Goal: Information Seeking & Learning: Find specific page/section

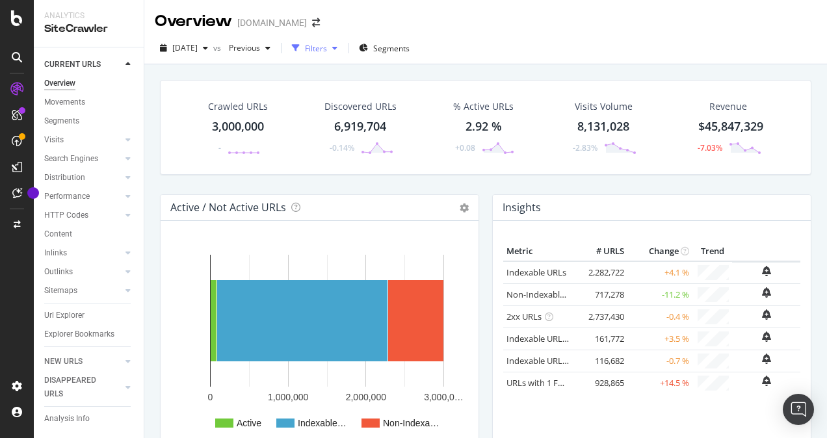
click at [343, 48] on div "button" at bounding box center [335, 48] width 16 height 8
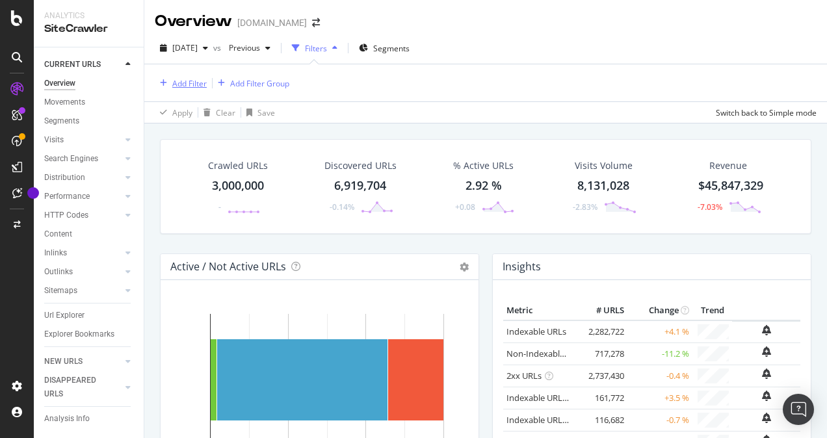
click at [192, 87] on div "Add Filter" at bounding box center [189, 83] width 34 height 11
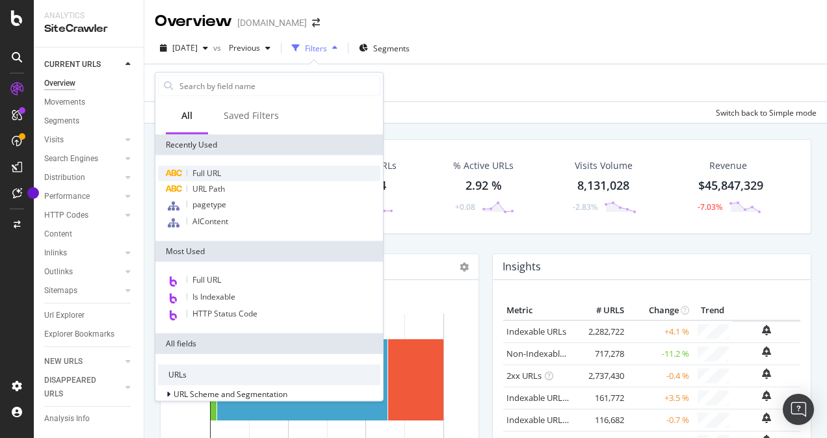
click at [204, 174] on span "Full URL" at bounding box center [206, 173] width 29 height 11
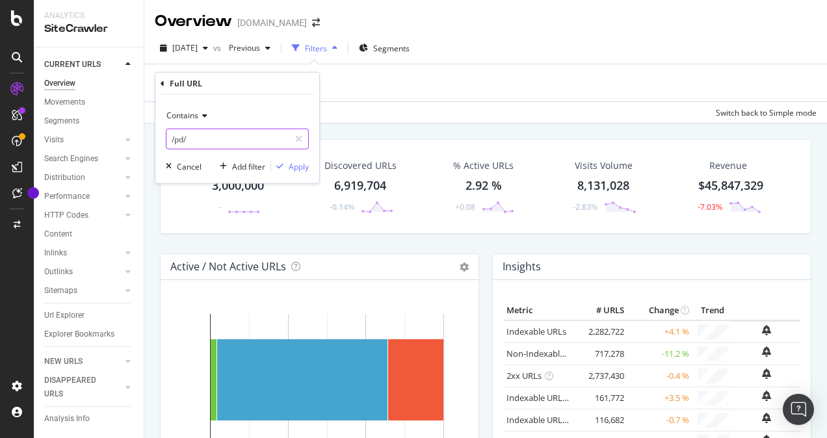
click at [207, 138] on input "/pd/" at bounding box center [227, 139] width 123 height 21
paste input "text"
paste input "https://www.lowes.com/pl/fire-safety/fire-extinguishers/fire-extinguisher/42946…"
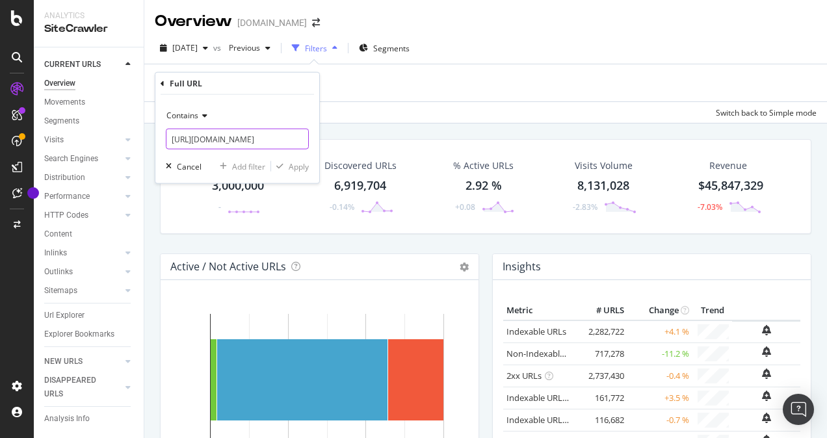
scroll to position [0, 257]
type input "https://www.lowes.com/pl/fire-safety/fire-extinguishers/fire-extinguisher/42946…"
drag, startPoint x: 299, startPoint y: 162, endPoint x: 477, endPoint y: 120, distance: 182.3
click at [299, 162] on div "Apply" at bounding box center [299, 166] width 20 height 11
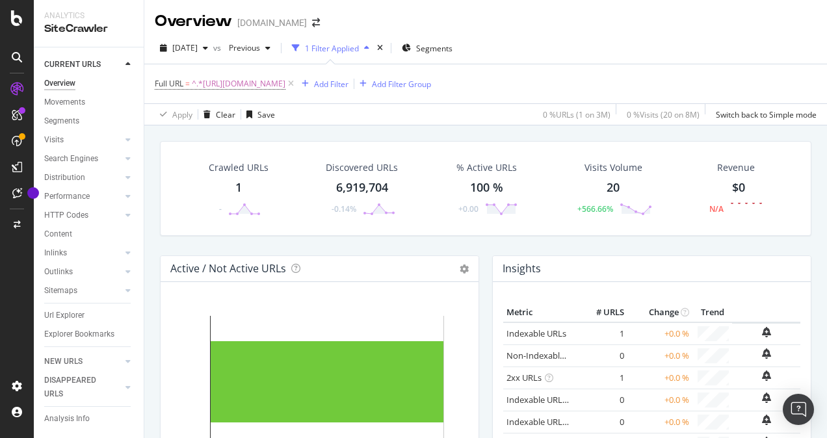
drag, startPoint x: 237, startPoint y: 186, endPoint x: 511, endPoint y: 215, distance: 275.9
click at [204, 202] on div "Crawled URLs 1 -" at bounding box center [239, 189] width 86 height 68
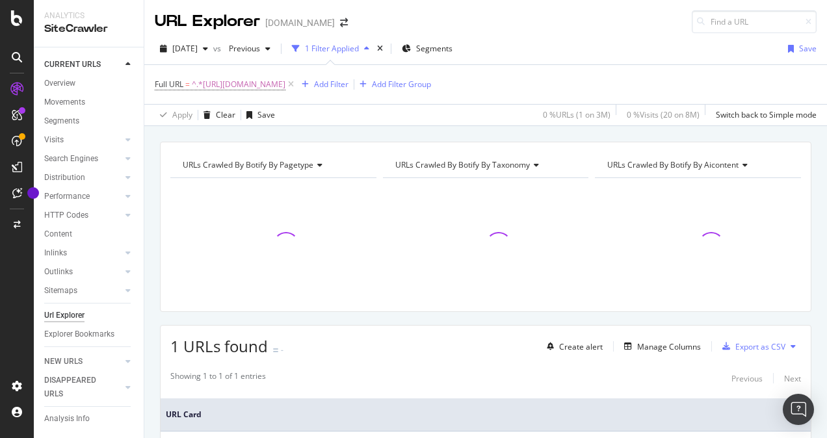
scroll to position [126, 0]
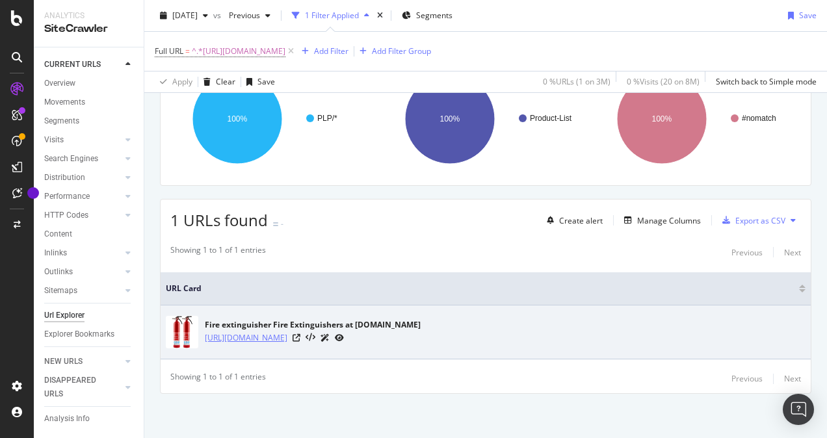
click at [287, 334] on link "https://www.lowes.com/pl/fire-safety/fire-extinguishers/fire-extinguisher/42946…" at bounding box center [246, 338] width 83 height 13
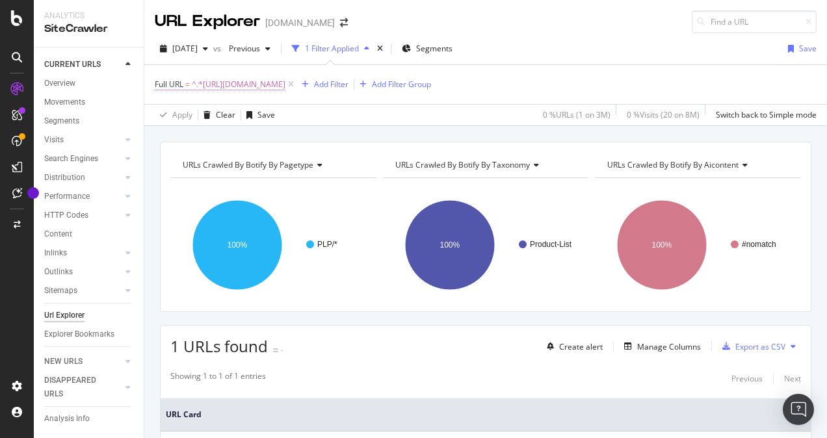
click at [285, 85] on span "^.*https://www.lowes.com/pl/fire-safety/fire-extinguishers/fire-extinguisher/42…" at bounding box center [239, 84] width 94 height 18
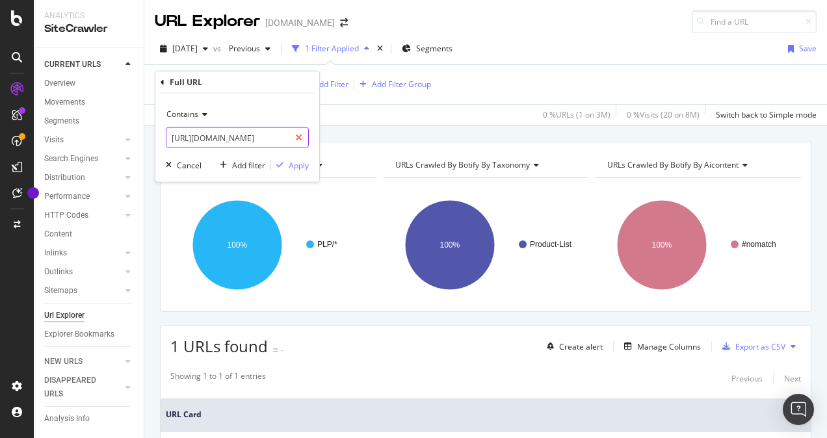
click at [300, 134] on icon at bounding box center [298, 137] width 7 height 9
click at [267, 138] on input "text" at bounding box center [237, 137] width 142 height 21
paste input "https://www.lowes.com/pl/fire-safety/fire-extinguishers/2-pack/4294644946-42947…"
type input "https://www.lowes.com/pl/fire-safety/fire-extinguishers/2-pack/4294644946-42947…"
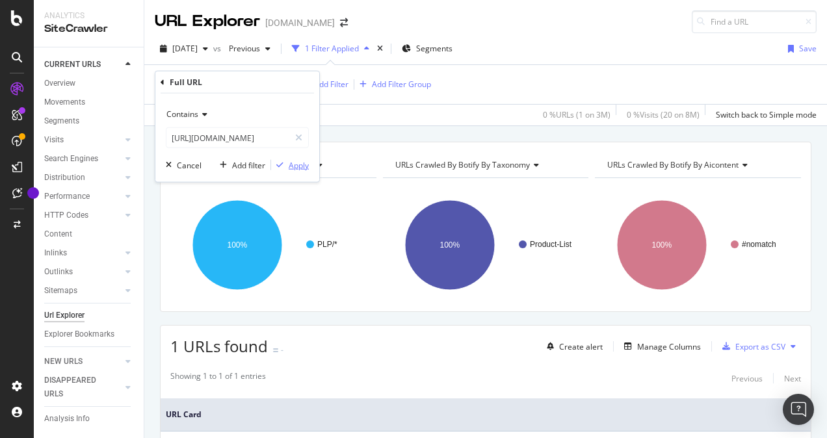
click at [297, 165] on div "Apply" at bounding box center [299, 164] width 20 height 11
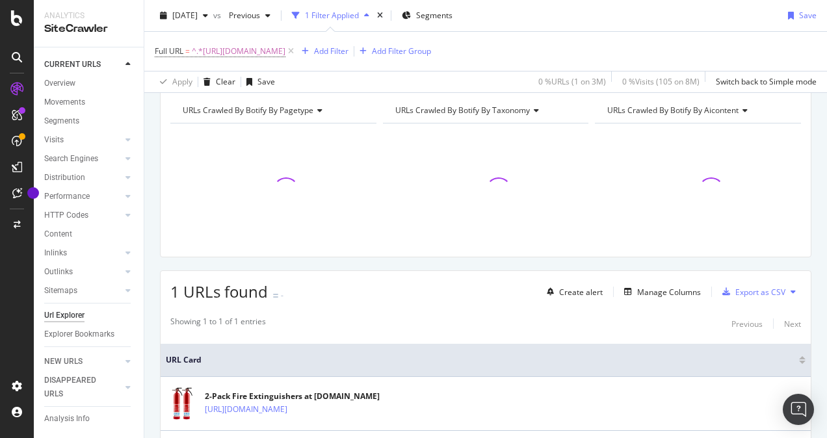
scroll to position [126, 0]
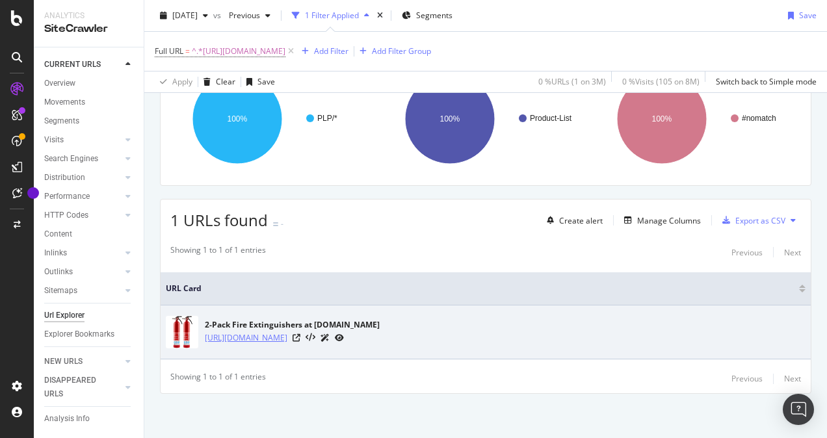
click at [287, 334] on link "https://www.lowes.com/pl/fire-safety/fire-extinguishers/2-pack/4294644946-42947…" at bounding box center [246, 338] width 83 height 13
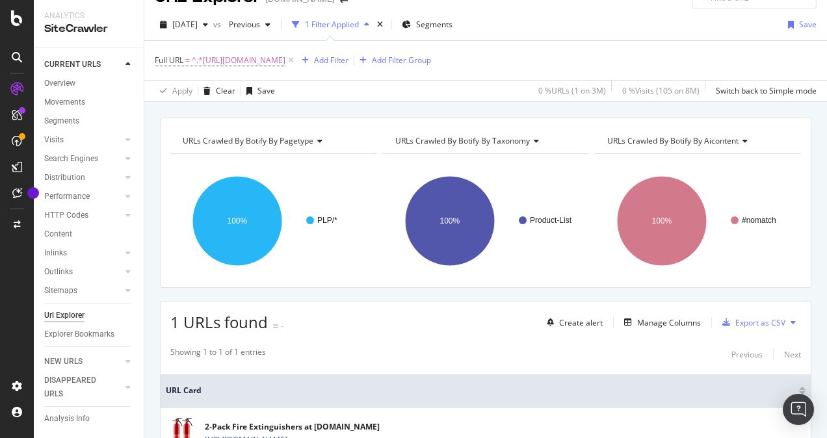
scroll to position [0, 0]
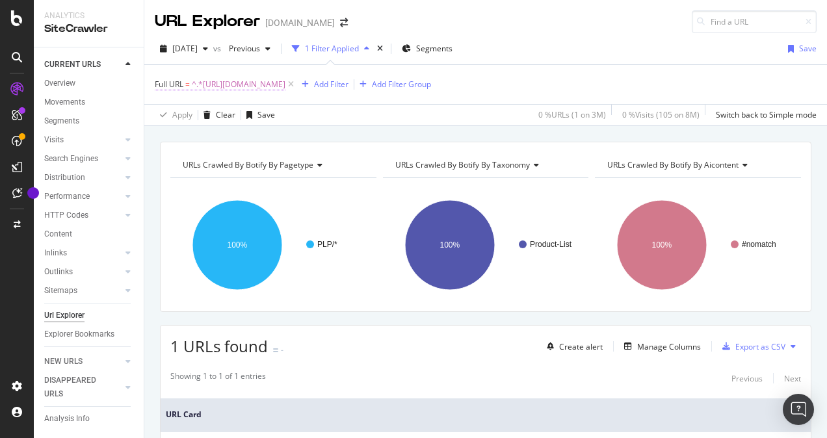
click at [285, 83] on span "^.*https://www.lowes.com/pl/fire-safety/fire-extinguishers/2-pack/4294644946-42…" at bounding box center [239, 84] width 94 height 18
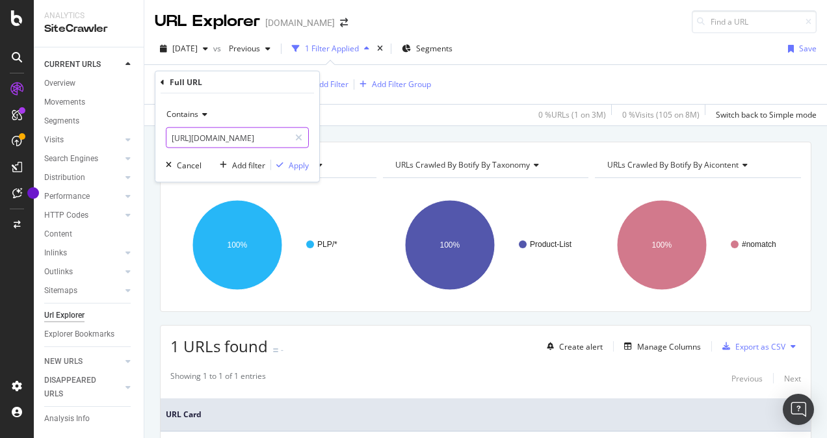
click at [215, 138] on input "https://www.lowes.com/pl/fire-safety/fire-extinguishers/2-pack/4294644946-42947…" at bounding box center [227, 137] width 123 height 21
paste input "d/First-Alert-Rechargeable-Residential-Fire-Extinguisher/100109624"
type input "https://www.lowes.com/pd/First-Alert-Rechargeable-Residential-Fire-Extinguisher…"
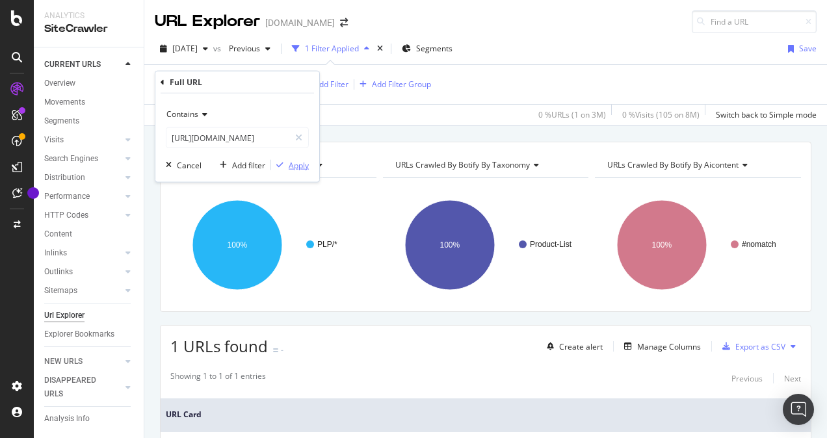
click at [293, 162] on div "Apply" at bounding box center [299, 164] width 20 height 11
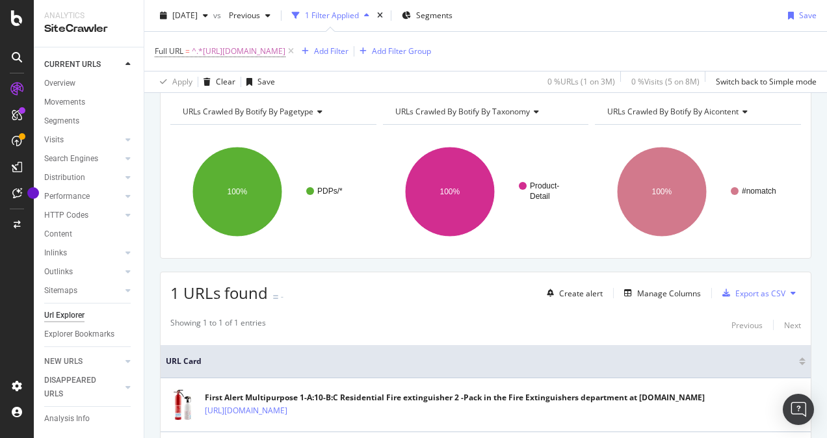
scroll to position [126, 0]
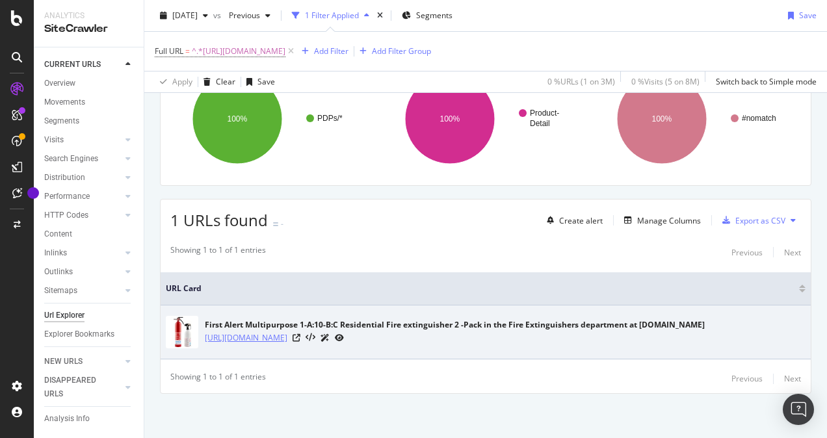
click at [287, 335] on link "https://www.lowes.com/pd/First-Alert-Rechargeable-Residential-Fire-Extinguisher…" at bounding box center [246, 338] width 83 height 13
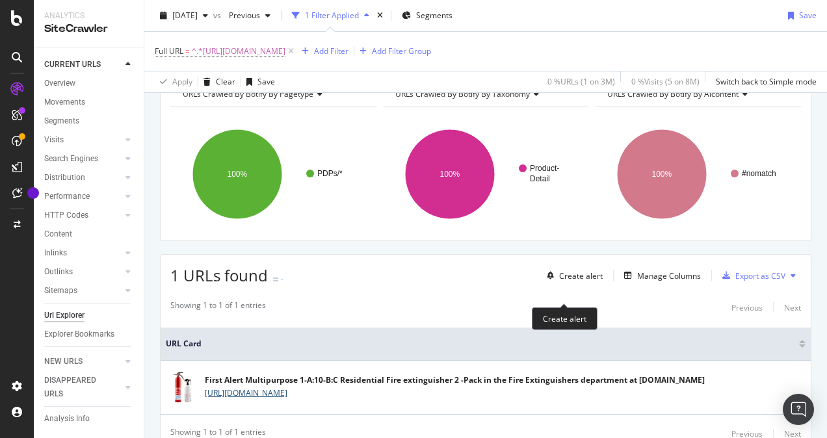
scroll to position [0, 0]
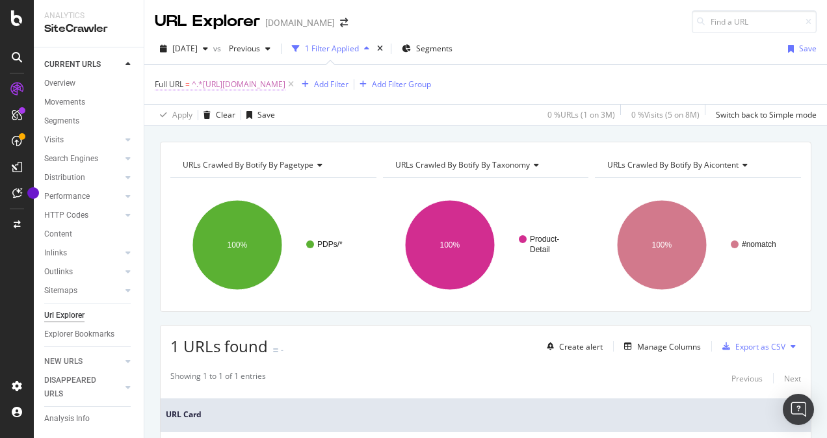
click at [285, 82] on span "^.*https://www.lowes.com/pd/First-Alert-Rechargeable-Residential-Fire-Extinguis…" at bounding box center [239, 84] width 94 height 18
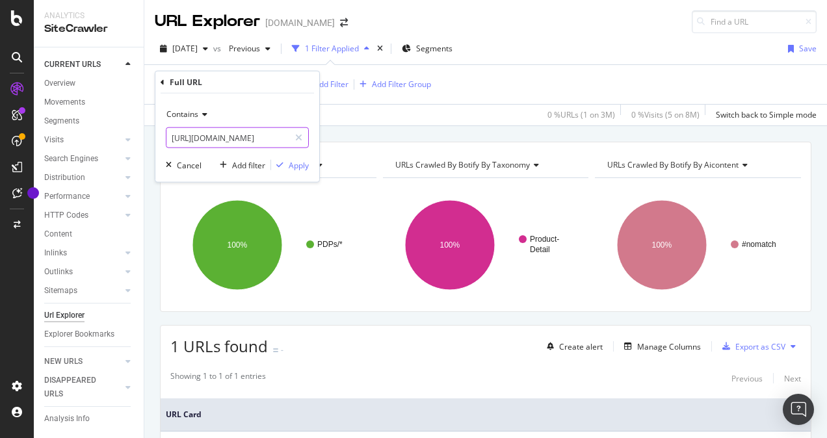
click at [204, 144] on input "https://www.lowes.com/pd/First-Alert-Rechargeable-Residential-Fire-Extinguisher…" at bounding box center [227, 137] width 123 height 21
paste input "l/fire-safety/fire-extinguishers/fire-extinguisher-bracket/4294644946-172212057…"
type input "https://www.lowes.com/pl/fire-safety/fire-extinguishers/fire-extinguisher-brack…"
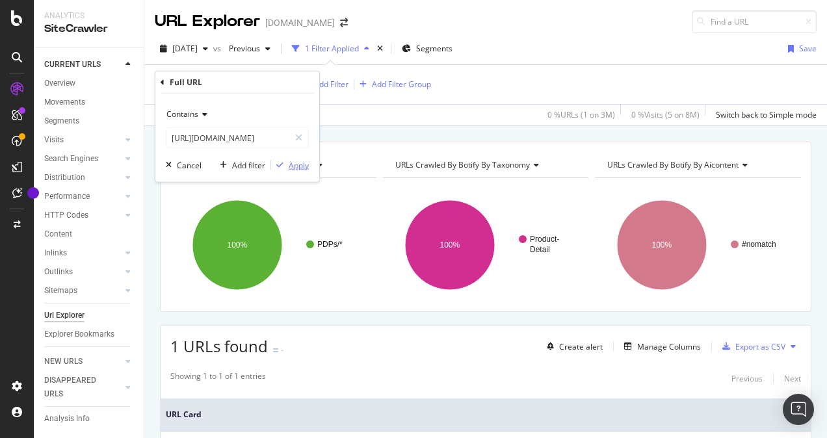
click at [304, 163] on div "Apply" at bounding box center [299, 164] width 20 height 11
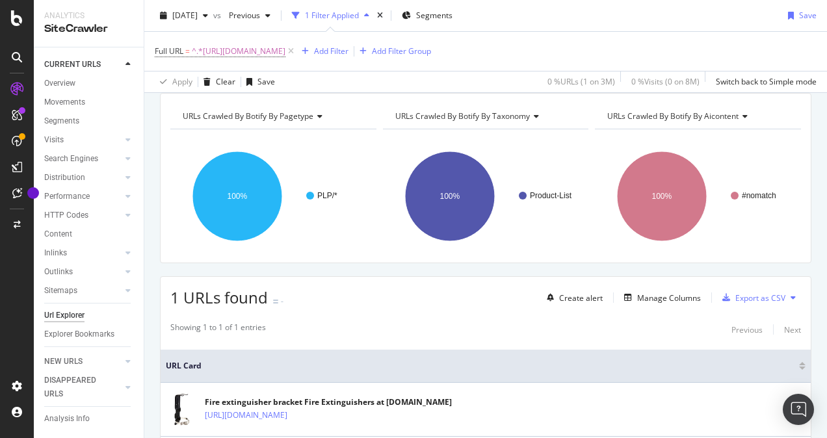
scroll to position [126, 0]
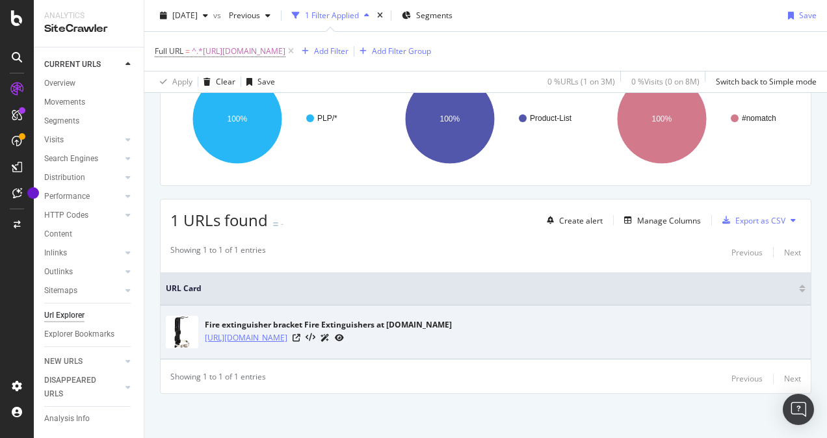
click at [287, 333] on link "https://www.lowes.com/pl/fire-safety/fire-extinguishers/fire-extinguisher-brack…" at bounding box center [246, 338] width 83 height 13
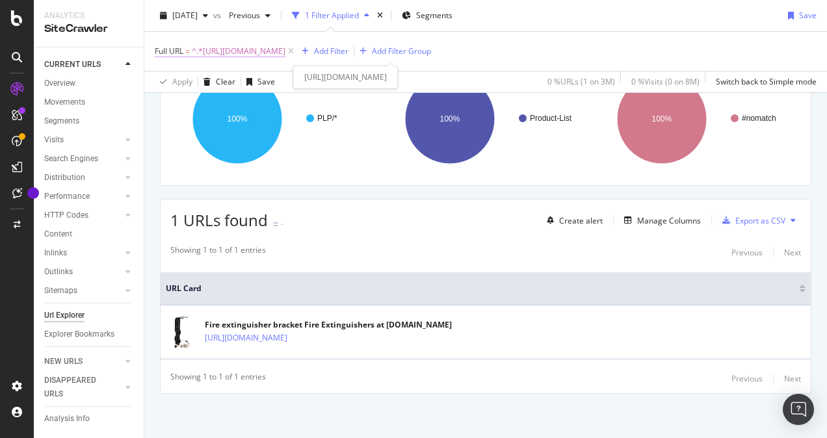
click at [285, 52] on span "^.*https://www.lowes.com/pl/fire-safety/fire-extinguishers/fire-extinguisher-br…" at bounding box center [239, 51] width 94 height 18
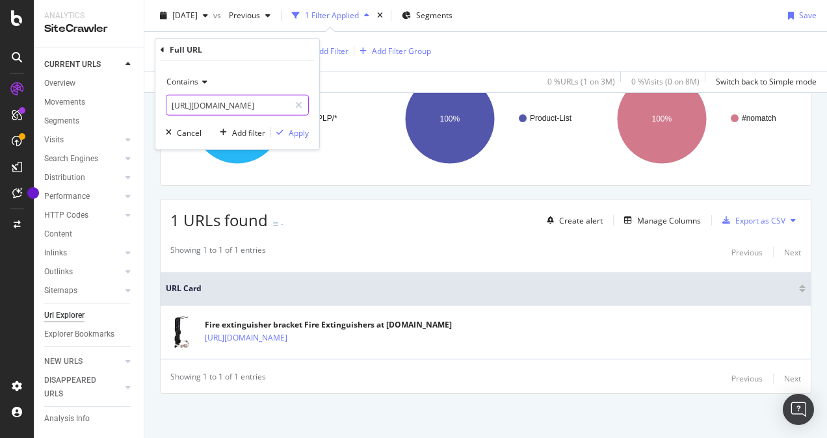
click at [218, 101] on input "https://www.lowes.com/pl/fire-safety/fire-extinguishers/fire-extinguisher-brack…" at bounding box center [227, 105] width 123 height 21
paste input "st-alert/4294644946-4294859767"
type input "https://www.lowes.com/pl/fire-safety/fire-extinguishers/first-alert/4294644946-…"
click at [297, 131] on div "Apply" at bounding box center [299, 132] width 20 height 11
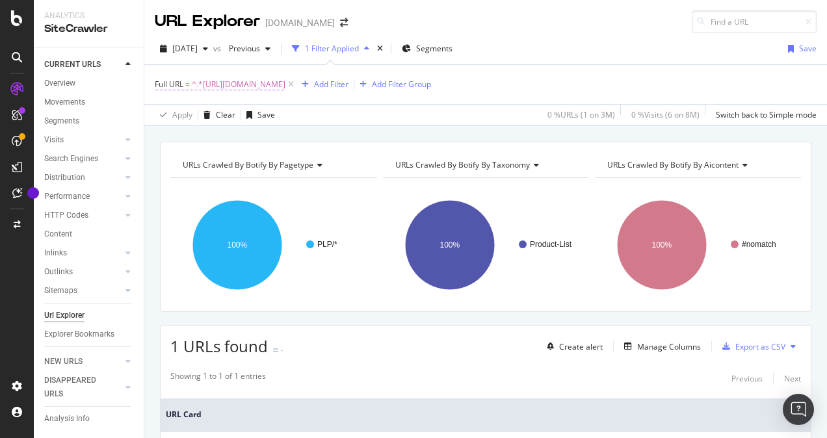
click at [285, 86] on span "^.*https://www.lowes.com/pl/fire-safety/fire-extinguishers/first-alert/42946449…" at bounding box center [239, 84] width 94 height 18
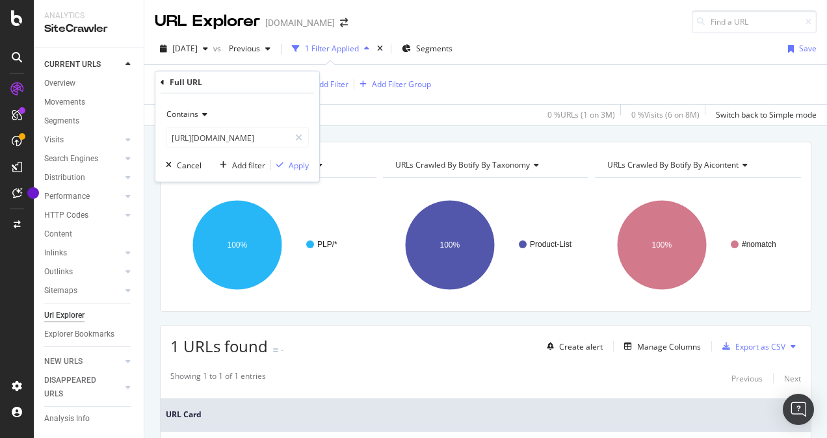
click at [417, 124] on div "Apply Clear Save 0 % URLs ( 1 on 3M ) 0 % Visits ( 6 on 8M ) Switch back to Sim…" at bounding box center [485, 114] width 683 height 21
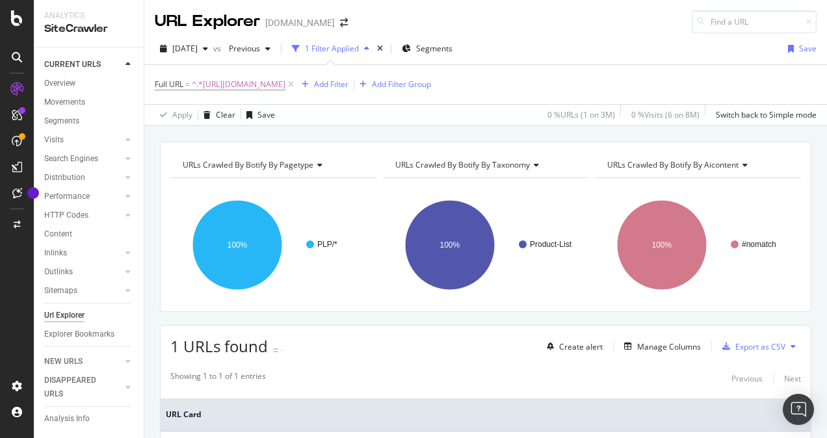
scroll to position [126, 0]
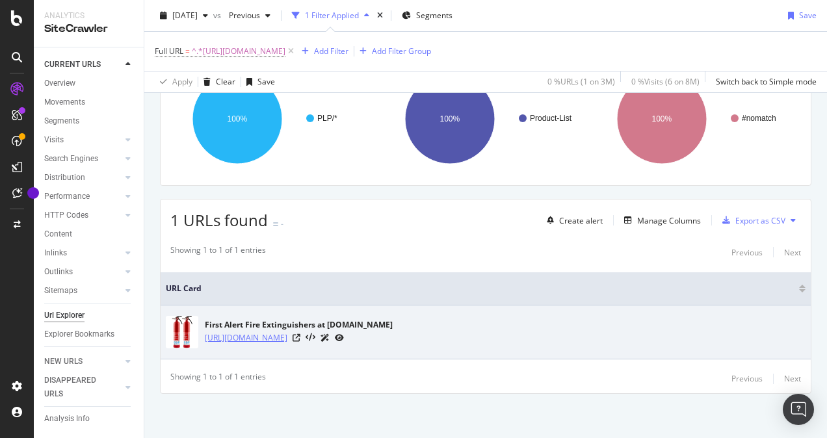
click at [287, 332] on link "https://www.lowes.com/pl/fire-safety/fire-extinguishers/first-alert/4294644946-…" at bounding box center [246, 338] width 83 height 13
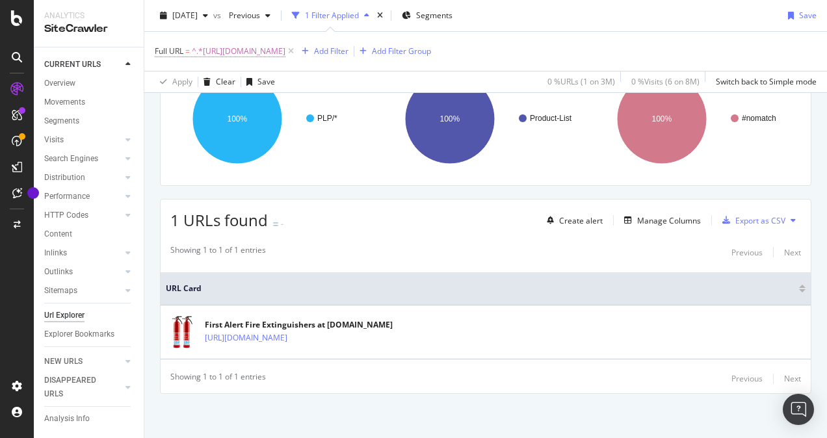
click at [285, 47] on span "^.*https://www.lowes.com/pl/fire-safety/fire-extinguishers/first-alert/42946449…" at bounding box center [239, 51] width 94 height 18
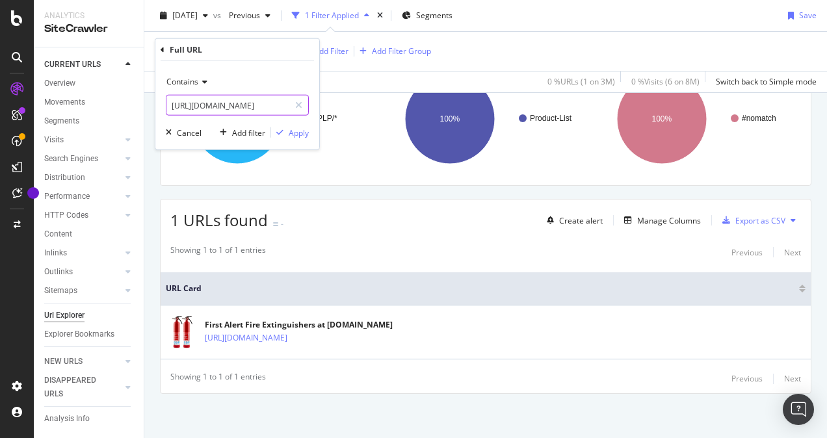
click at [254, 109] on input "https://www.lowes.com/pl/fire-safety/fire-extinguishers/first-alert/4294644946-…" at bounding box center [227, 105] width 123 height 21
paste input "16-lb/4294644946-4294748646"
type input "https://www.lowes.com/pl/fire-safety/fire-extinguishers/16-lb/4294644946-429474…"
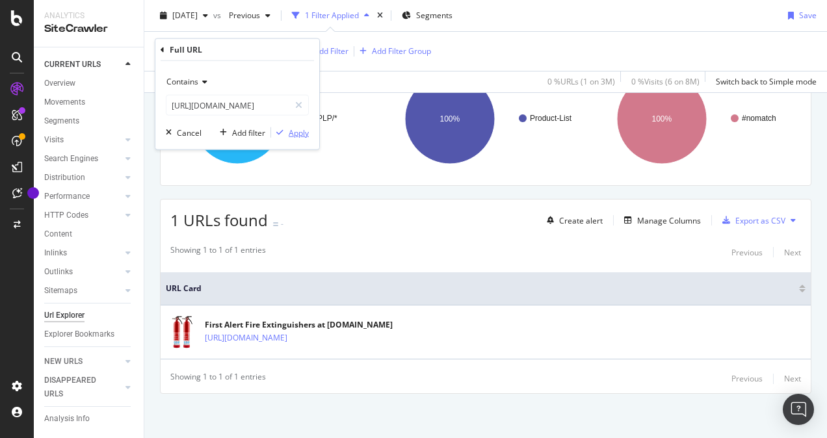
scroll to position [0, 0]
click at [299, 131] on div "Apply" at bounding box center [299, 132] width 20 height 11
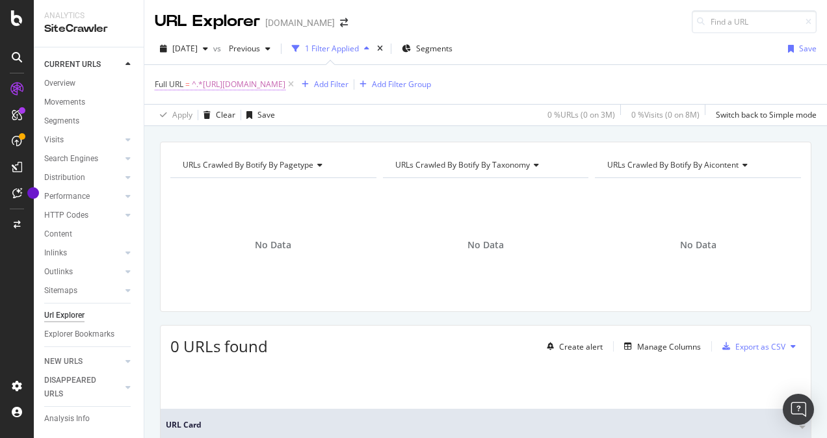
click at [285, 83] on span "^.*https://www.lowes.com/pl/fire-safety/fire-extinguishers/16-lb/4294644946-429…" at bounding box center [239, 84] width 94 height 18
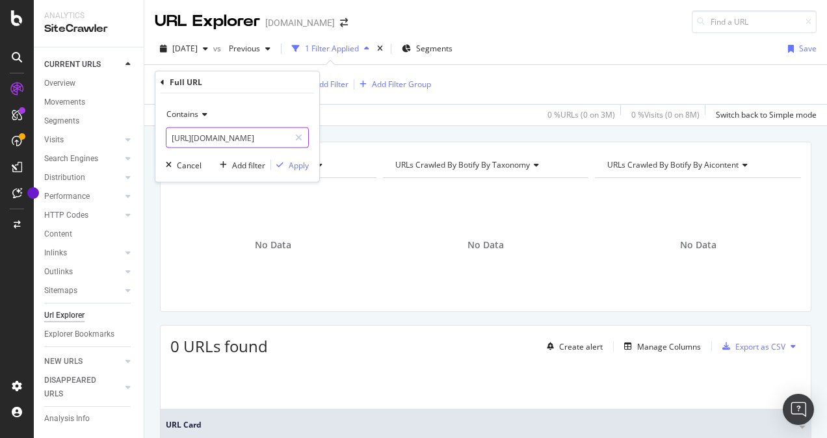
click at [241, 146] on input "https://www.lowes.com/pl/fire-safety/fire-extinguishers/16-lb/4294644946-429474…" at bounding box center [227, 137] width 123 height 21
click at [302, 165] on div "Apply" at bounding box center [299, 164] width 20 height 11
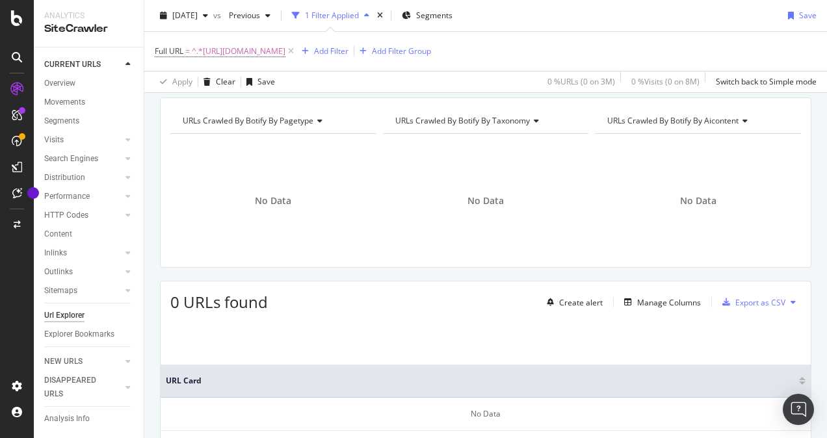
scroll to position [0, 0]
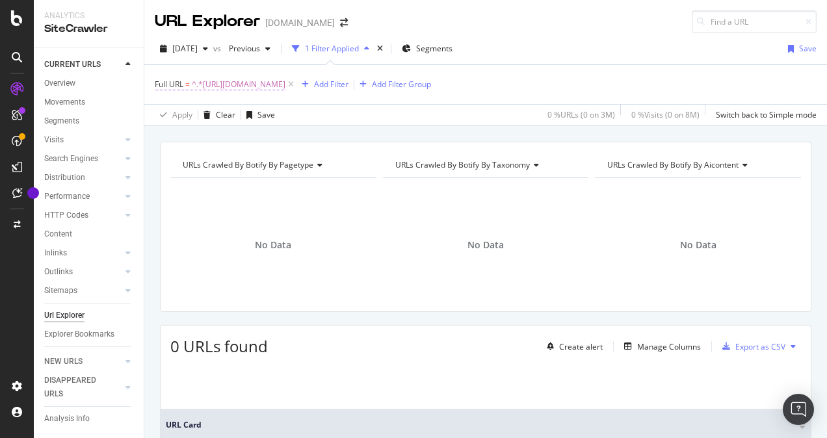
click at [285, 80] on span "^.*https://www.lowes.com/pl/fire-safety/fire-extinguishers/16-lb/4294644946-429…" at bounding box center [239, 84] width 94 height 18
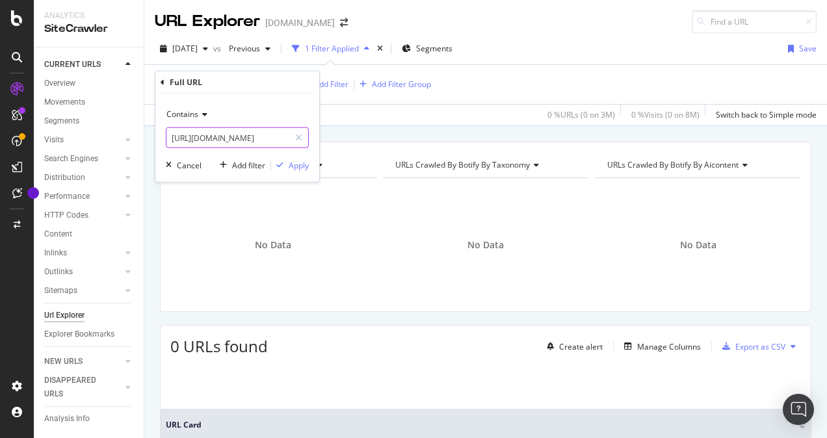
click at [254, 133] on input "https://www.lowes.com/pl/fire-safety/fire-extinguishers/16-lb/4294644946-429474…" at bounding box center [227, 137] width 123 height 21
paste input "n/buying-guide/choosing-a-fire-extinguisher"
type input "https://www.lowes.com/n/buying-guide/choosing-a-fire-extinguisher"
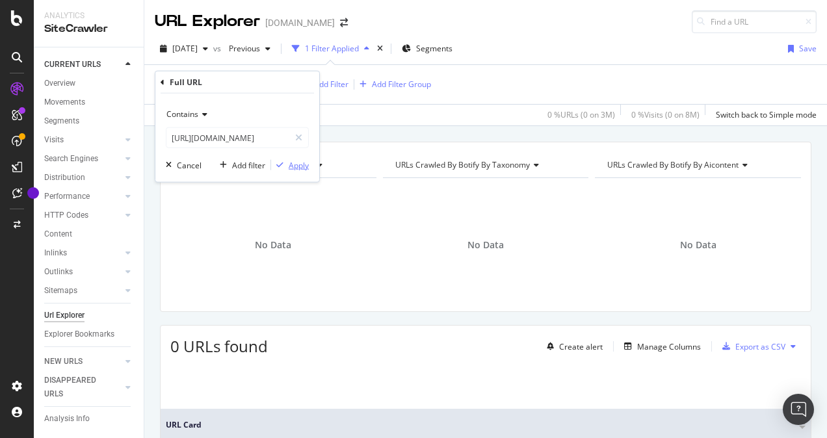
click at [293, 163] on div "Apply" at bounding box center [299, 164] width 20 height 11
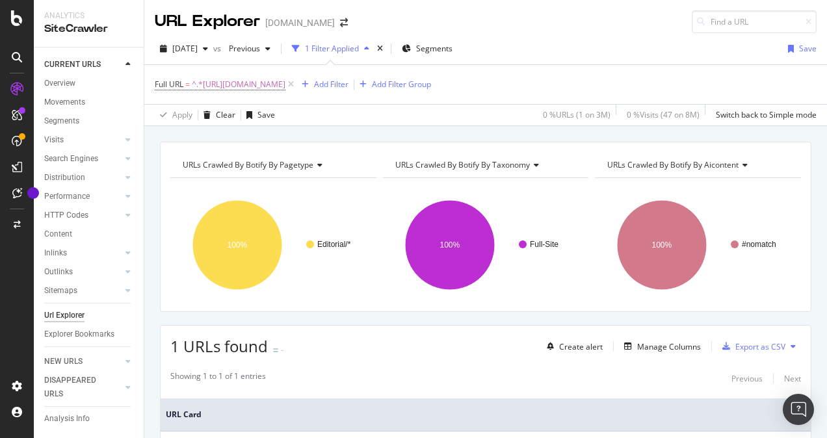
scroll to position [126, 0]
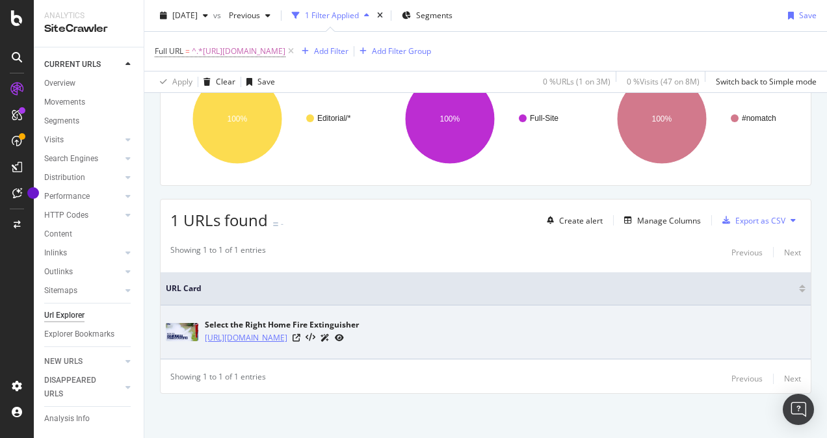
click at [287, 332] on link "https://www.lowes.com/n/buying-guide/choosing-a-fire-extinguisher" at bounding box center [246, 338] width 83 height 13
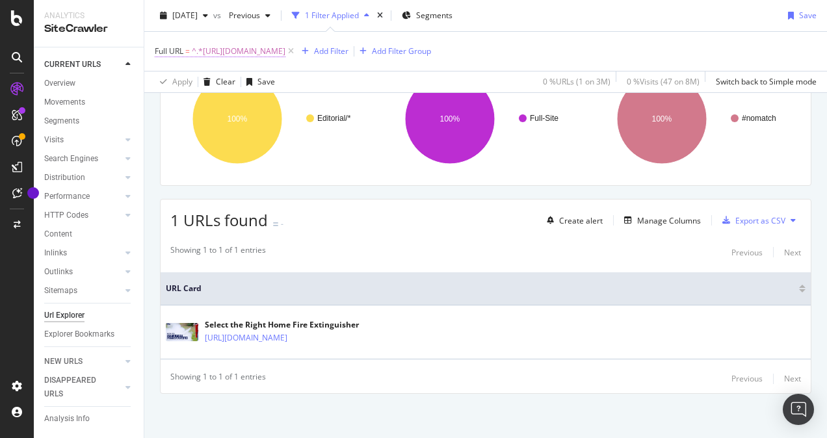
click at [285, 47] on span "^.*https://www.lowes.com/n/buying-guide/choosing-a-fire-extinguisher.*$" at bounding box center [239, 51] width 94 height 18
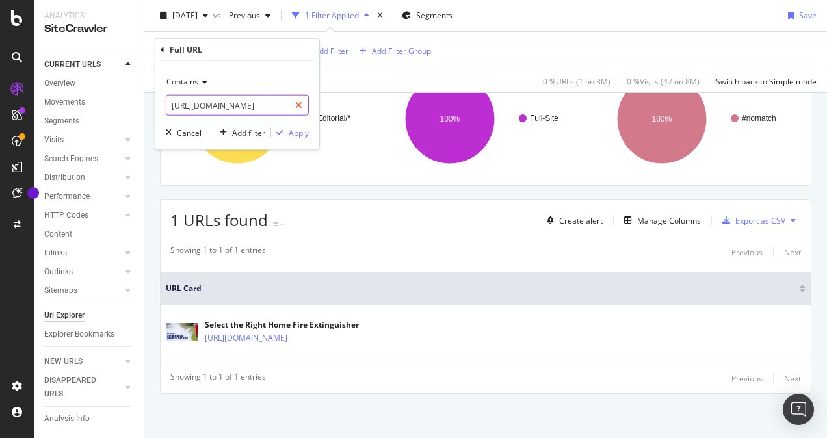
click at [299, 102] on icon at bounding box center [298, 105] width 7 height 9
click at [260, 107] on input "text" at bounding box center [237, 105] width 142 height 21
paste input "[URL][DOMAIN_NAME]"
type input "[URL][DOMAIN_NAME]"
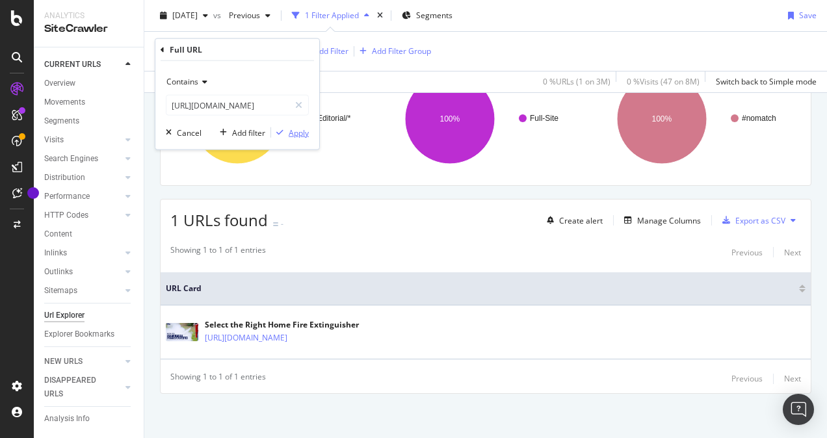
scroll to position [0, 0]
click at [295, 133] on div "Apply" at bounding box center [299, 132] width 20 height 11
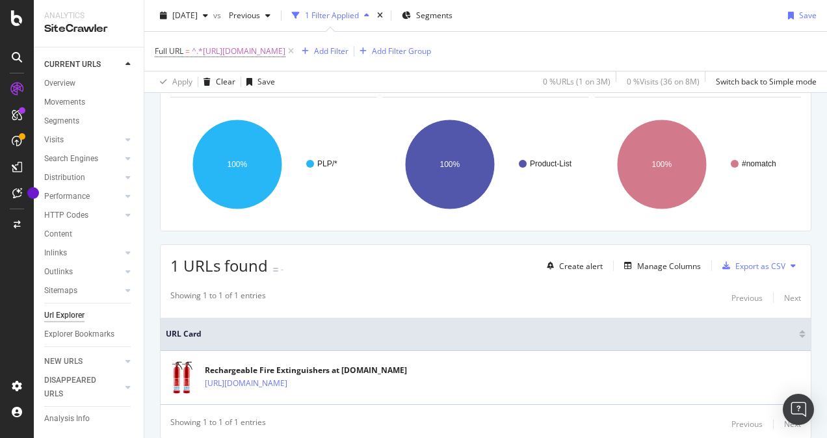
scroll to position [126, 0]
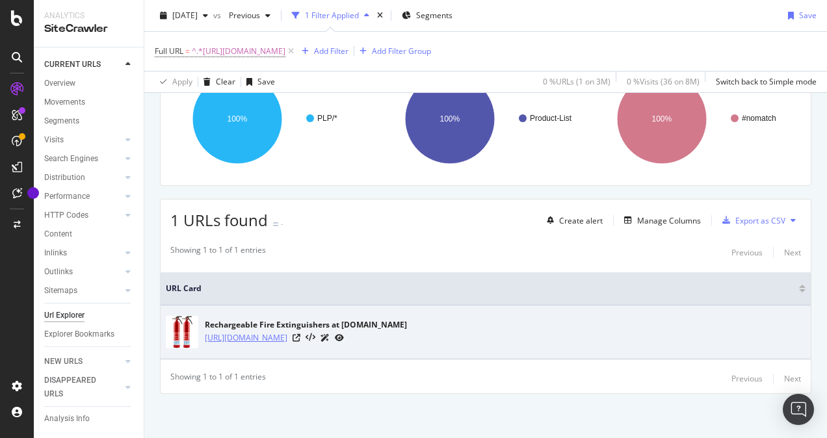
click at [287, 333] on link "[URL][DOMAIN_NAME]" at bounding box center [246, 338] width 83 height 13
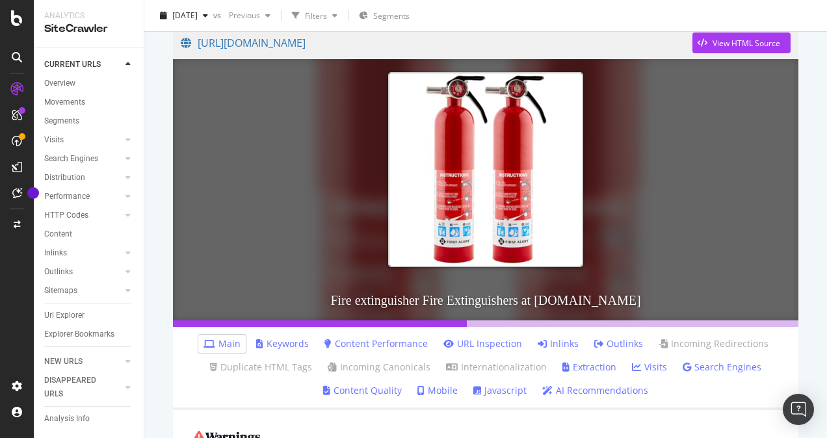
scroll to position [325, 0]
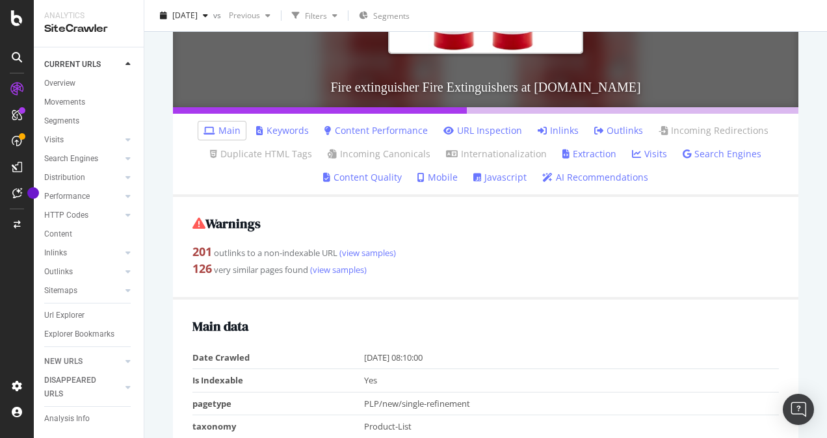
click at [270, 130] on link "Keywords" at bounding box center [282, 130] width 53 height 13
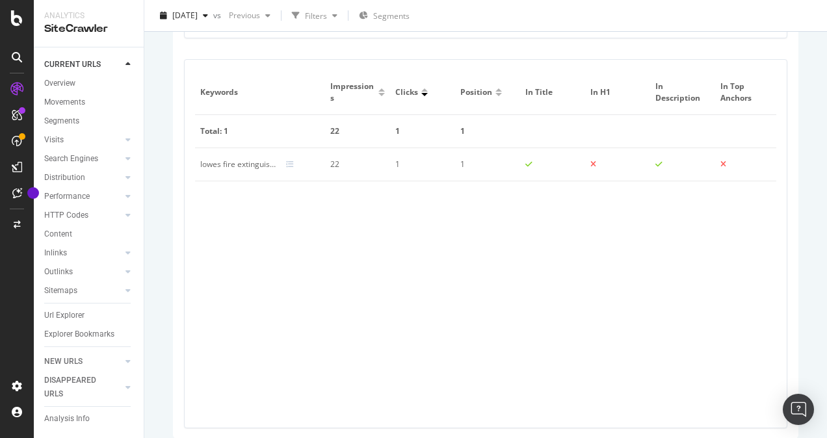
click at [218, 164] on div "lowes fire extinguisher" at bounding box center [237, 165] width 75 height 12
copy div "lowes fire extinguisher"
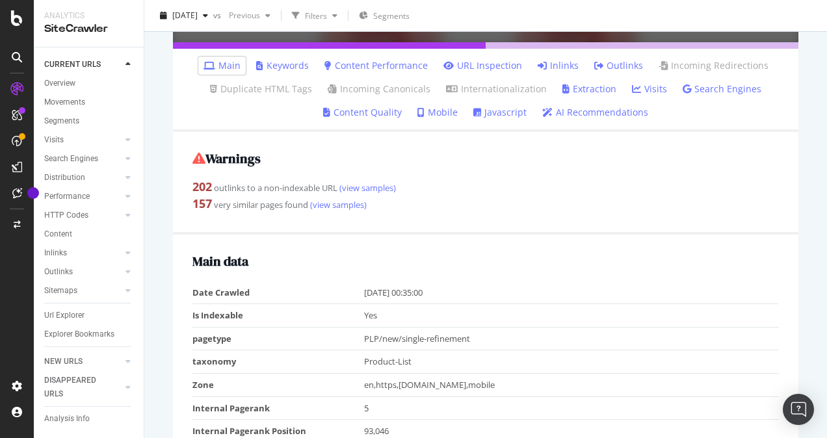
scroll to position [195, 0]
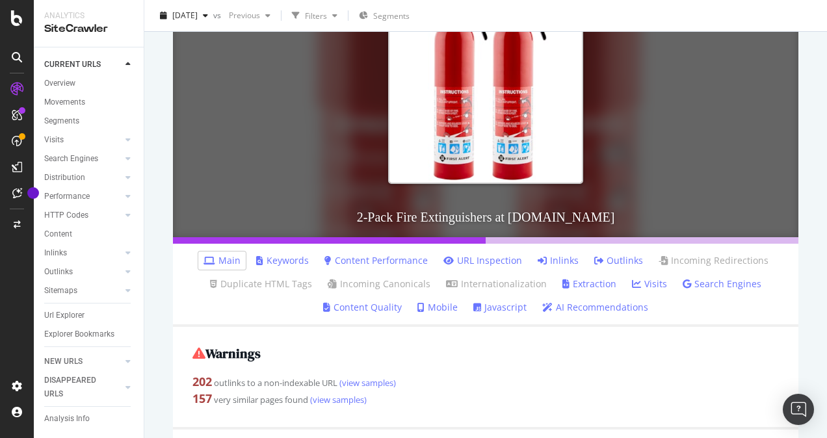
click at [679, 380] on div "202 outlinks to a non-indexable URL (view samples)" at bounding box center [485, 382] width 587 height 17
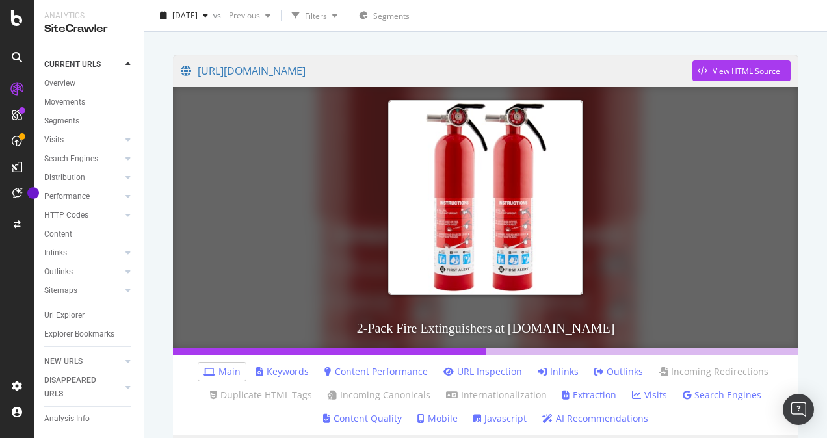
scroll to position [130, 0]
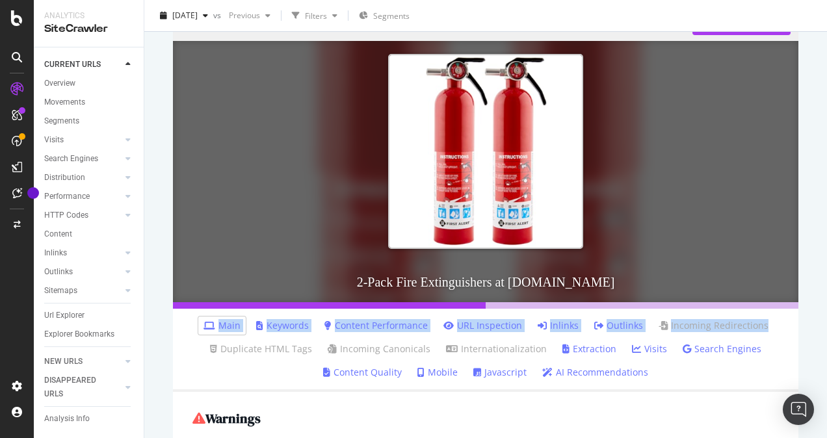
drag, startPoint x: 476, startPoint y: 303, endPoint x: 795, endPoint y: 311, distance: 319.4
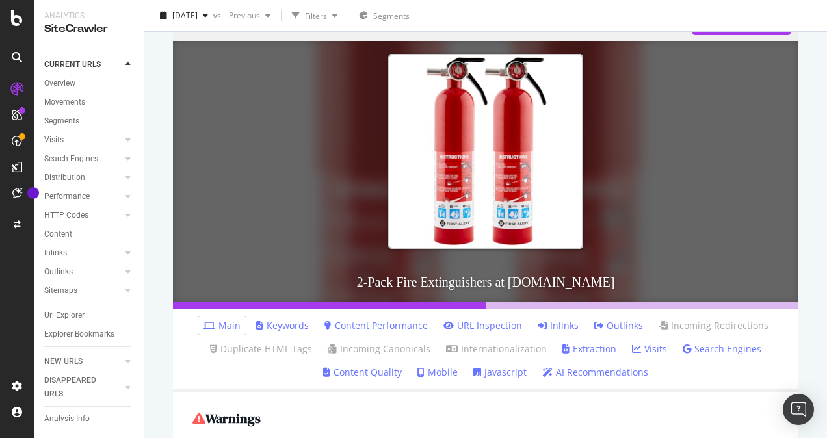
drag, startPoint x: 795, startPoint y: 311, endPoint x: 808, endPoint y: 313, distance: 12.6
click at [808, 313] on div "https://www.lowes.com/pl/fire-safety/fire-extinguishers/2-pack/4294644946-42947…" at bounding box center [485, 153] width 683 height 438
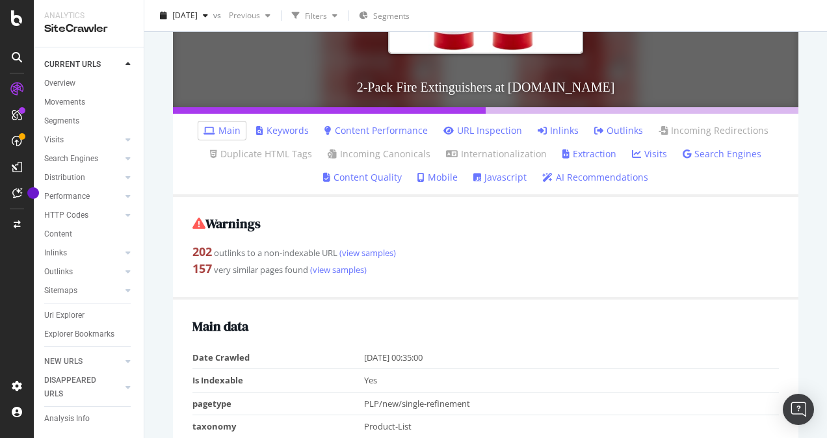
scroll to position [260, 0]
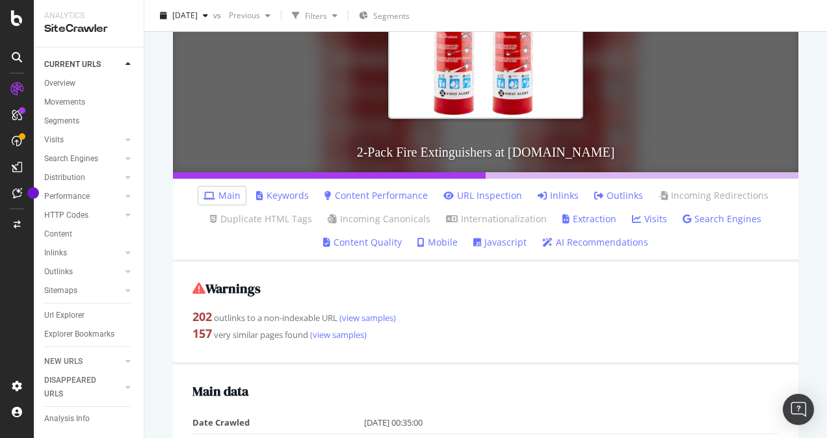
click at [275, 194] on link "Keywords" at bounding box center [282, 195] width 53 height 13
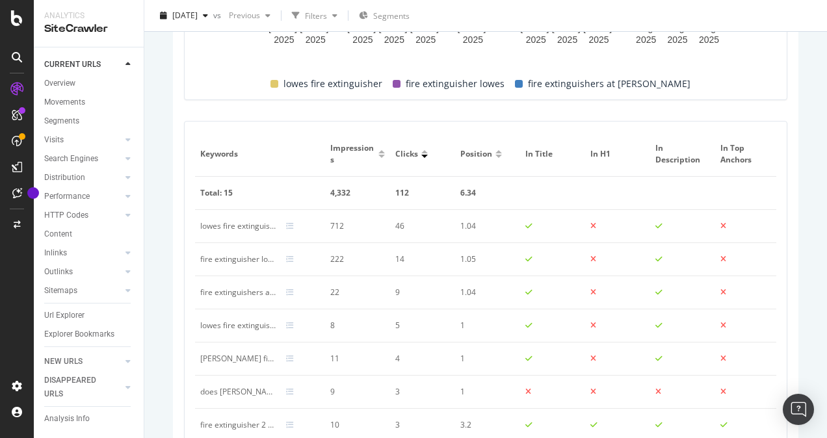
scroll to position [971, 0]
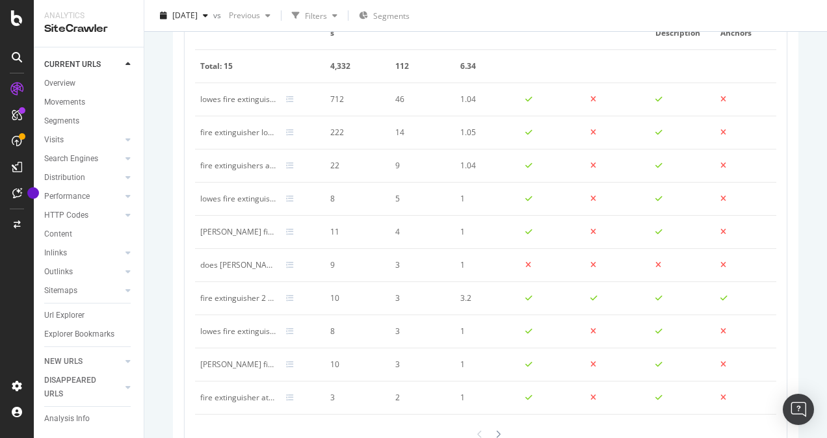
click at [244, 297] on div "fire extinguisher 2 pack" at bounding box center [237, 299] width 75 height 12
copy div "fire extinguisher 2 pack"
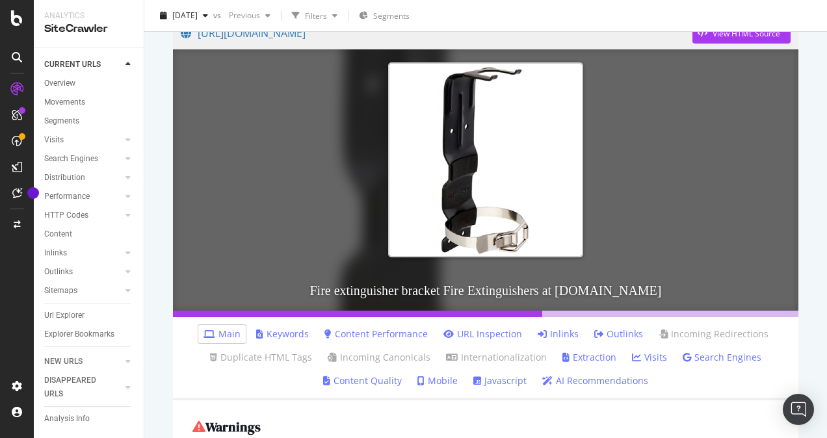
scroll to position [260, 0]
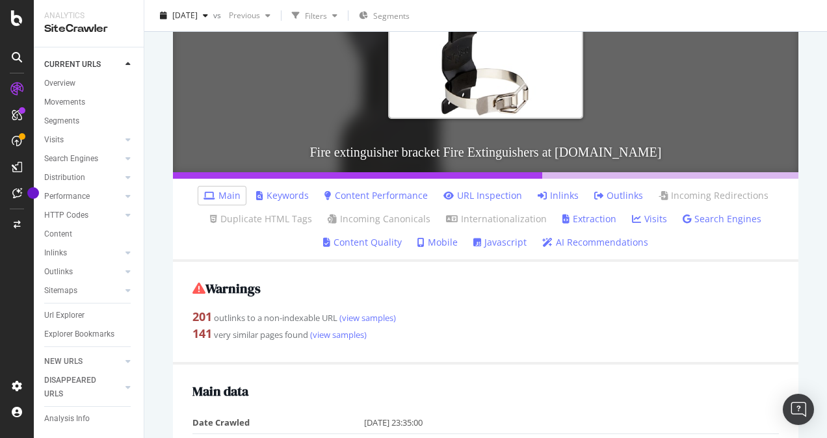
click at [270, 192] on link "Keywords" at bounding box center [282, 195] width 53 height 13
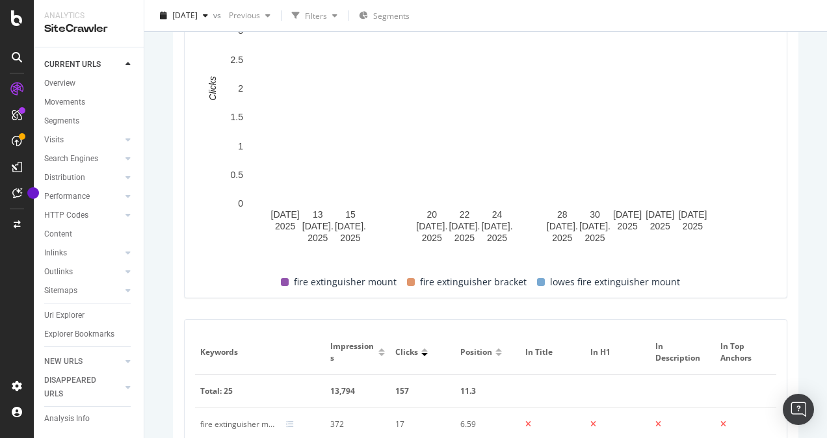
scroll to position [776, 0]
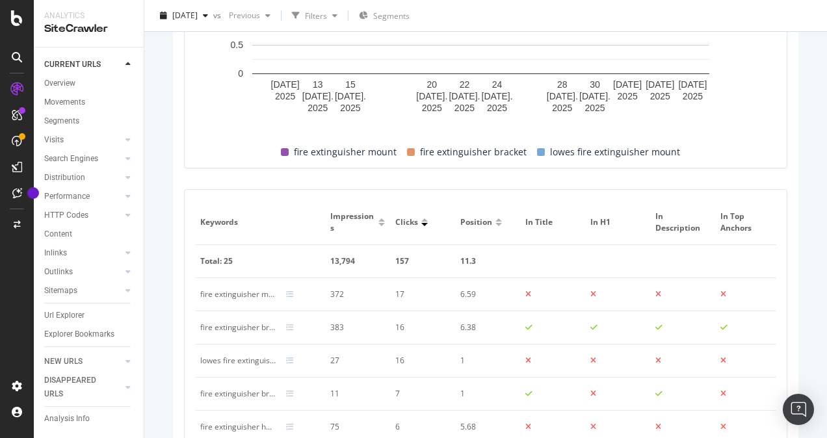
click at [243, 294] on div "fire extinguisher mount" at bounding box center [237, 295] width 75 height 12
drag, startPoint x: 243, startPoint y: 294, endPoint x: 236, endPoint y: 329, distance: 35.8
click at [236, 329] on div "fire extinguisher bracket" at bounding box center [237, 328] width 75 height 12
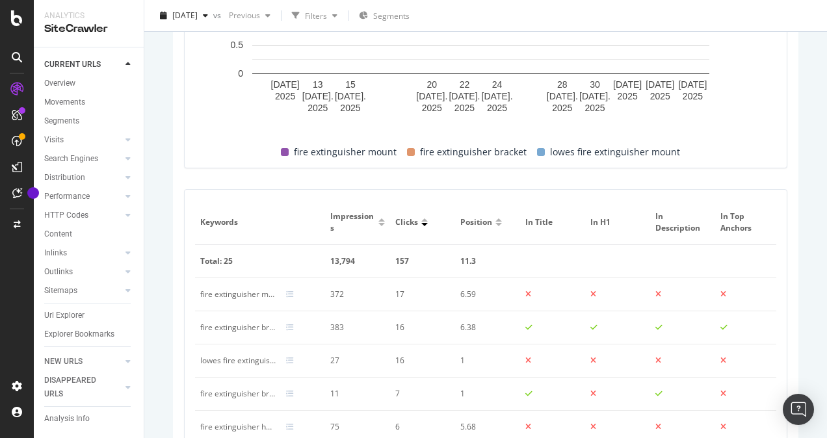
click at [236, 326] on div "fire extinguisher bracket" at bounding box center [237, 328] width 75 height 12
copy div "fire extinguisher bracket"
click at [224, 291] on div "fire extinguisher mount" at bounding box center [237, 295] width 75 height 12
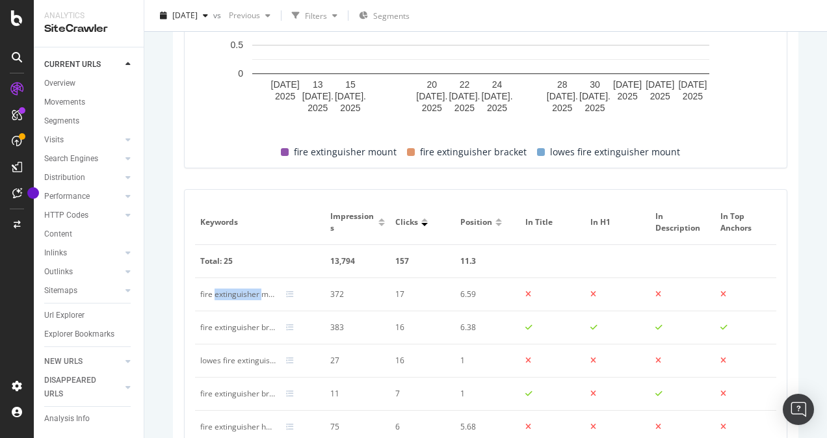
click at [224, 291] on div "fire extinguisher mount" at bounding box center [237, 295] width 75 height 12
drag, startPoint x: 224, startPoint y: 291, endPoint x: 211, endPoint y: 291, distance: 13.0
click at [211, 291] on div "fire extinguisher mount" at bounding box center [237, 295] width 75 height 12
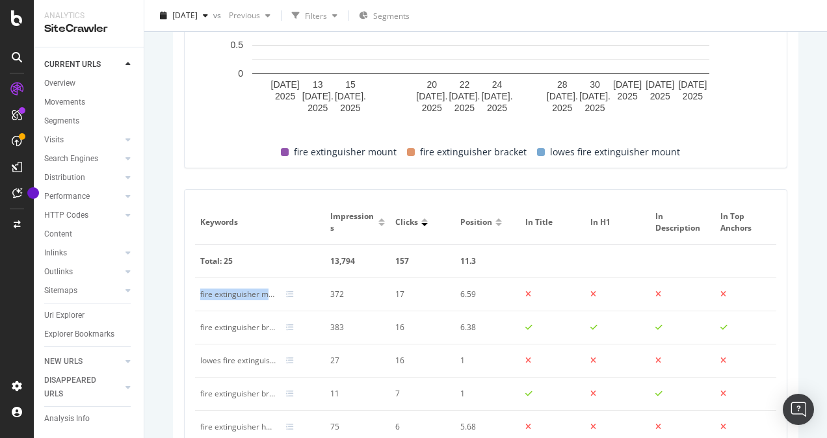
copy div "fire extinguisher mount"
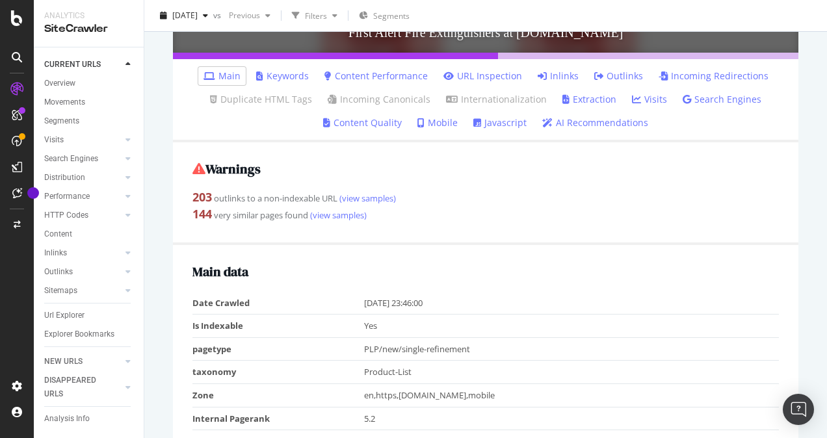
scroll to position [390, 0]
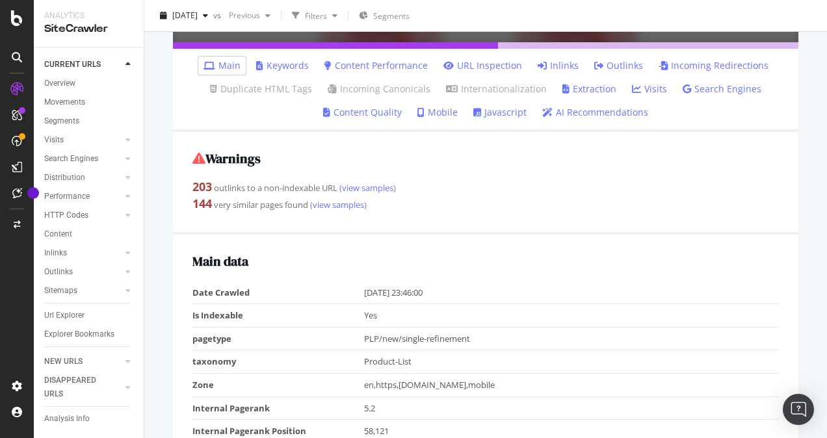
click at [296, 68] on link "Keywords" at bounding box center [282, 65] width 53 height 13
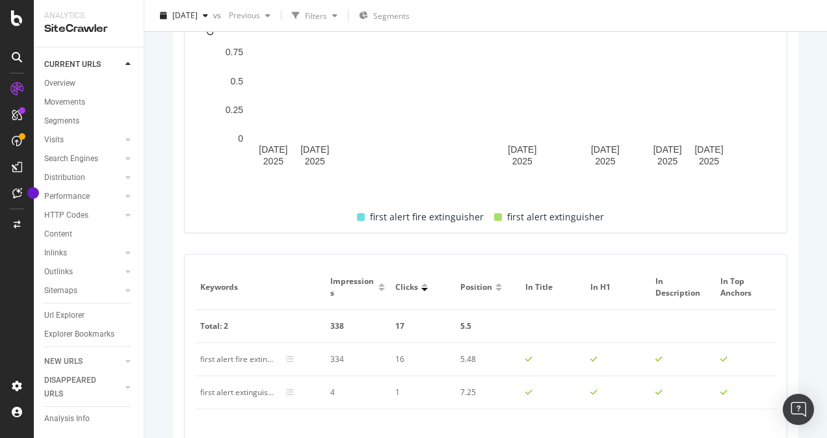
scroll to position [919, 0]
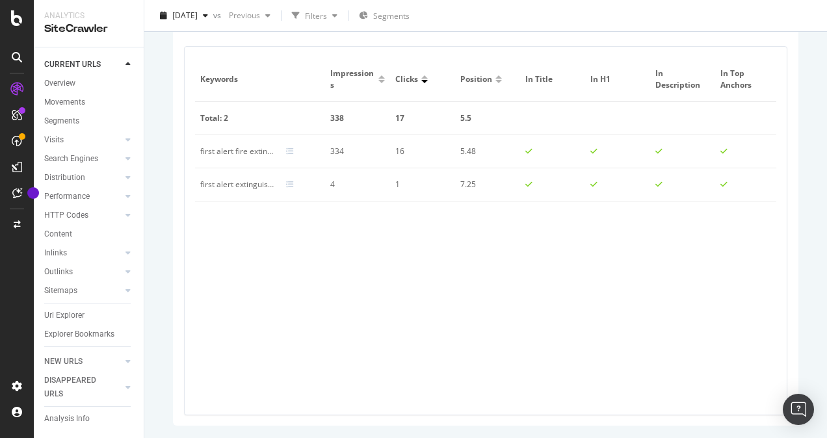
click at [229, 152] on div "first alert fire extinguisher" at bounding box center [237, 152] width 75 height 12
click at [213, 152] on div "first alert fire extinguisher" at bounding box center [237, 152] width 75 height 12
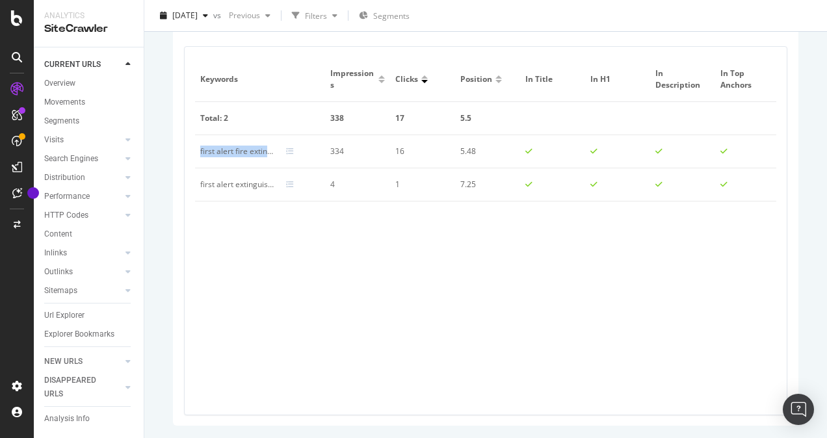
click at [213, 152] on div "first alert fire extinguisher" at bounding box center [237, 152] width 75 height 12
copy div "first alert fire extinguisher"
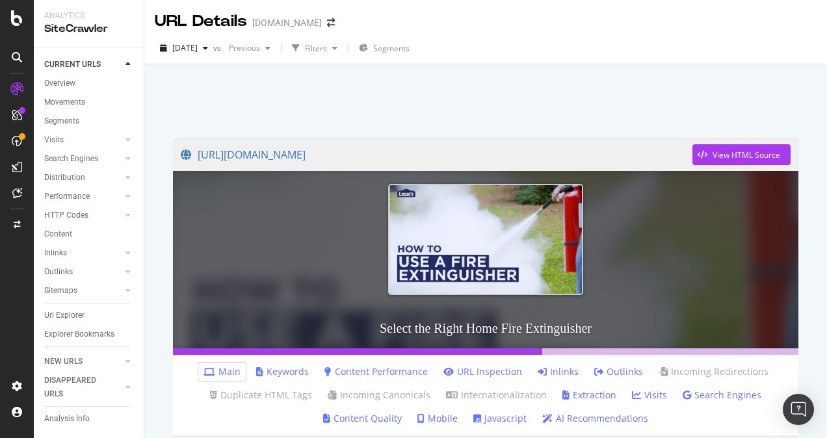
scroll to position [260, 0]
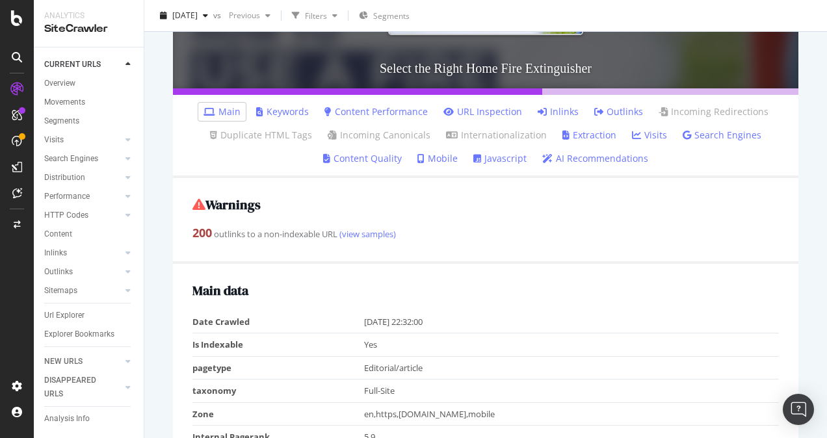
click at [272, 110] on link "Keywords" at bounding box center [282, 111] width 53 height 13
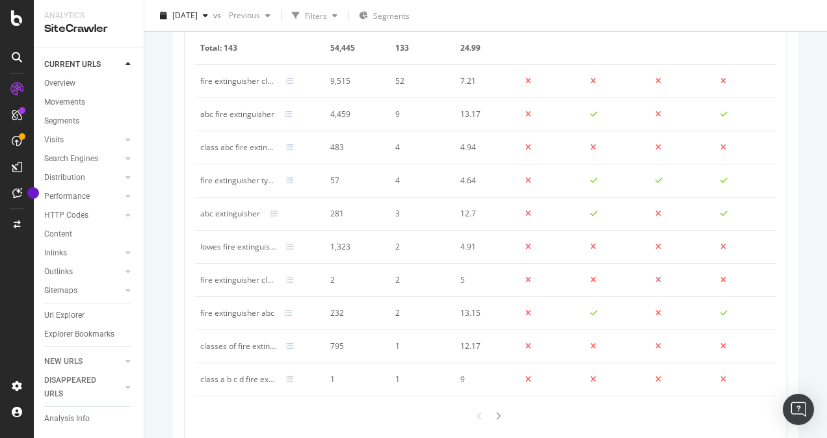
scroll to position [909, 0]
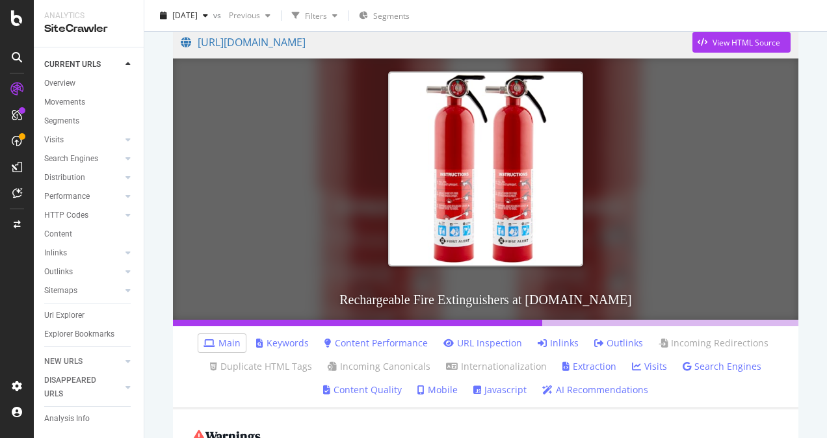
scroll to position [260, 0]
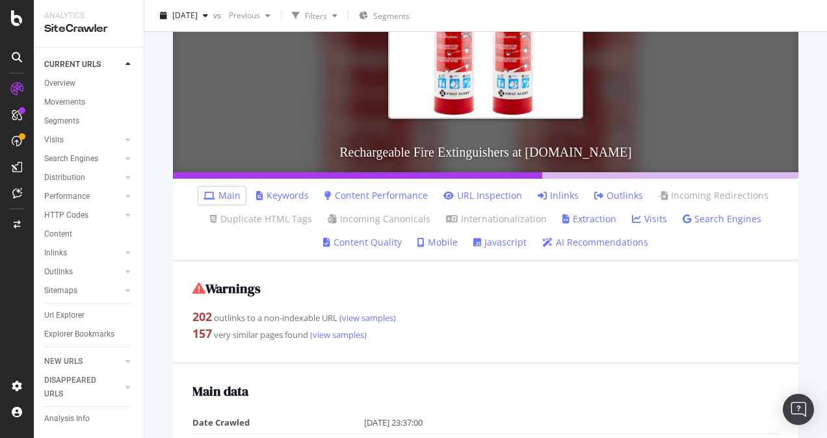
click at [272, 194] on link "Keywords" at bounding box center [282, 195] width 53 height 13
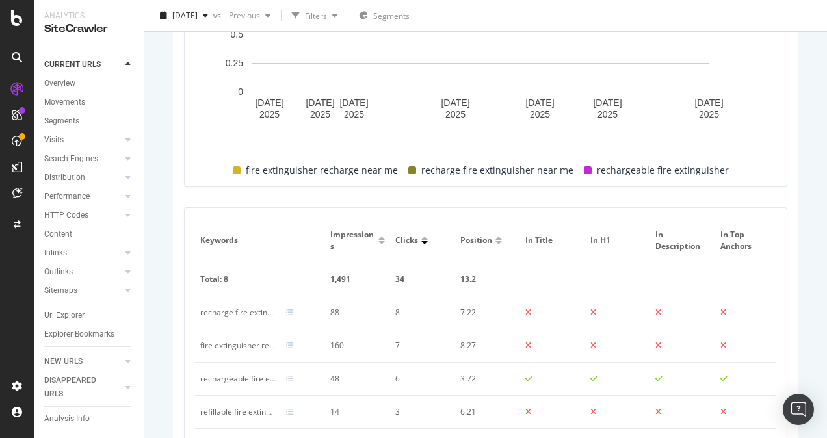
scroll to position [776, 0]
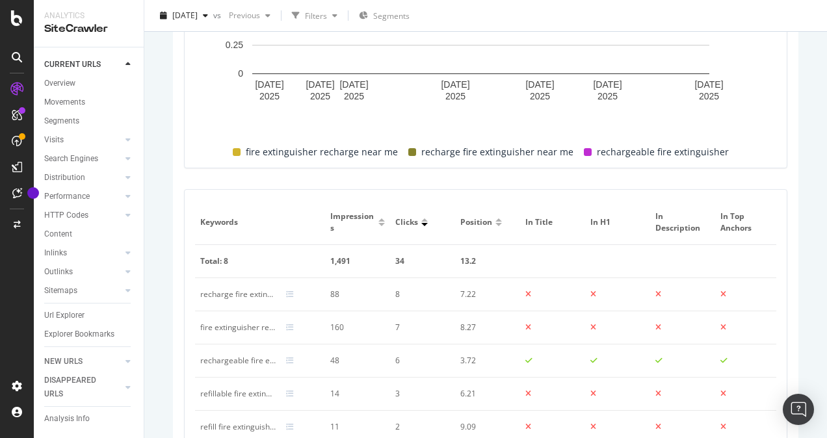
click at [238, 359] on div "rechargeable fire extinguisher" at bounding box center [237, 361] width 75 height 12
copy div "rechargeable fire extinguisher"
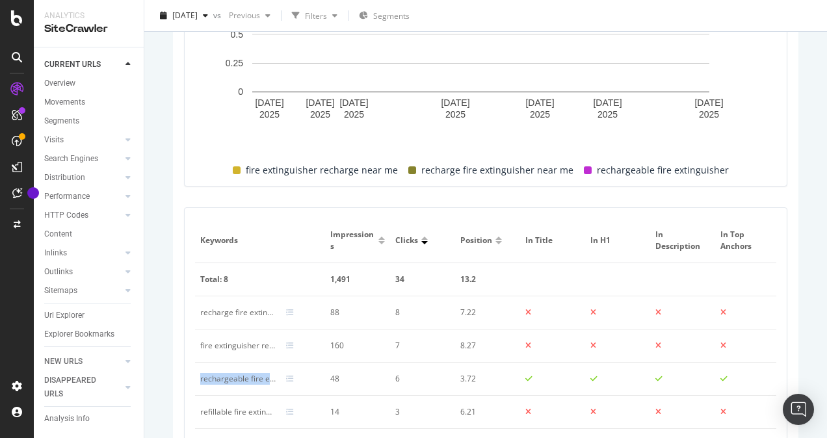
scroll to position [619, 0]
